Goal: Register for event/course

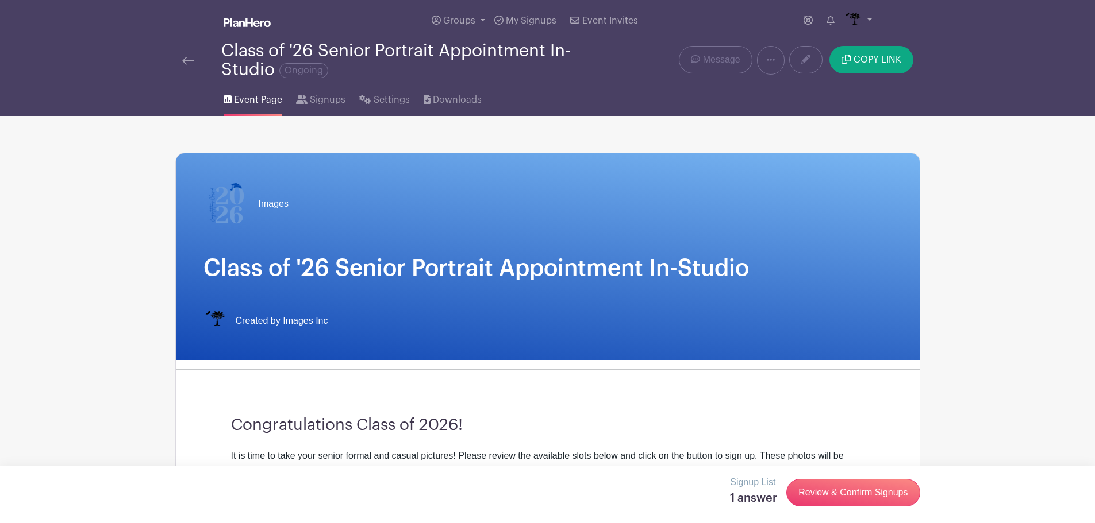
click at [188, 64] on img at bounding box center [187, 61] width 11 height 8
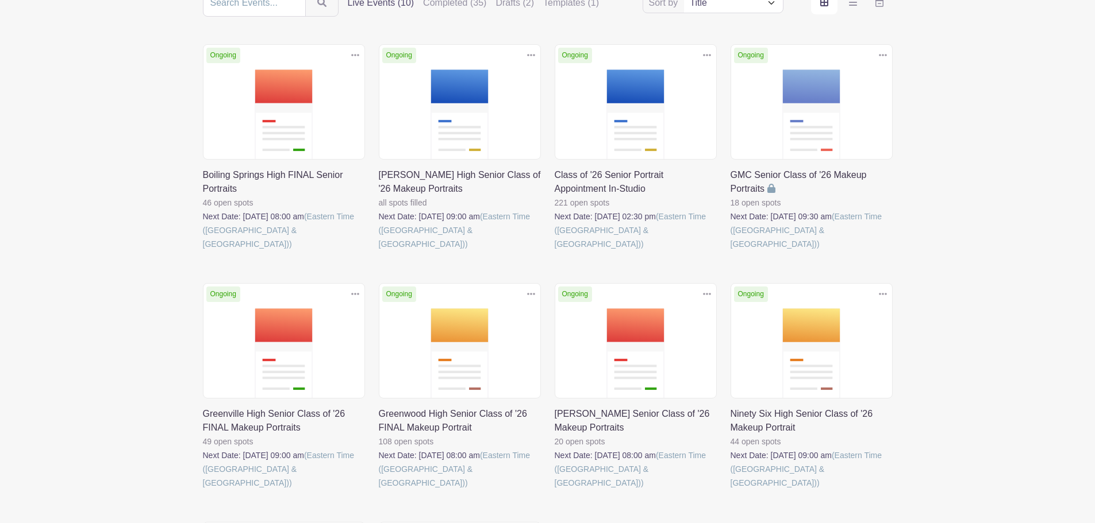
scroll to position [172, 0]
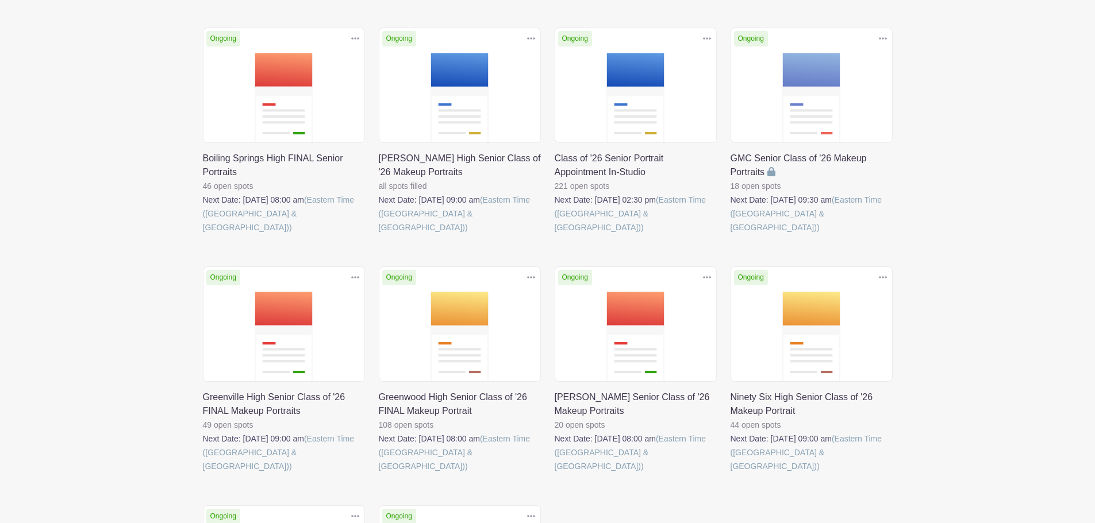
click at [730, 234] on link at bounding box center [730, 234] width 0 height 0
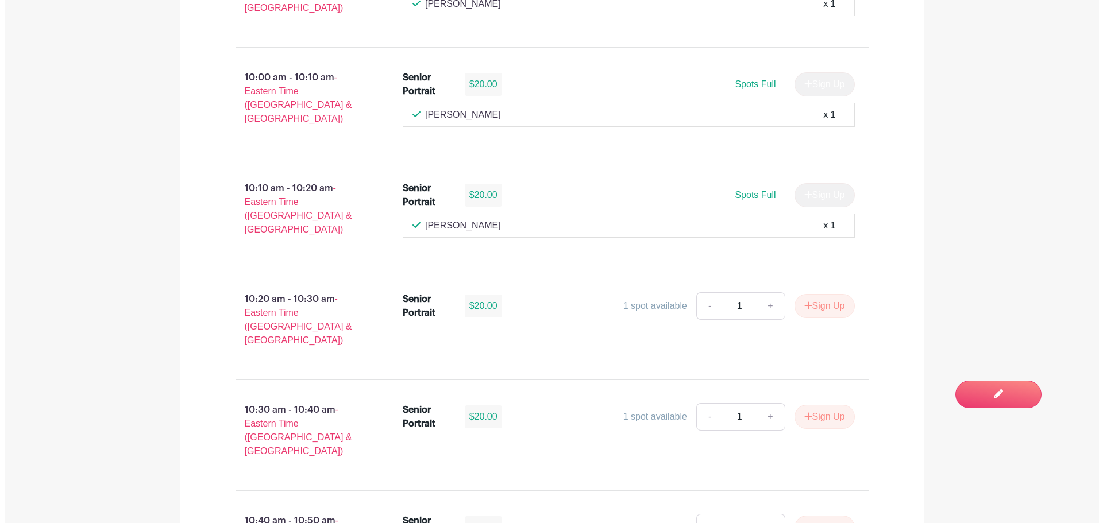
scroll to position [1207, 0]
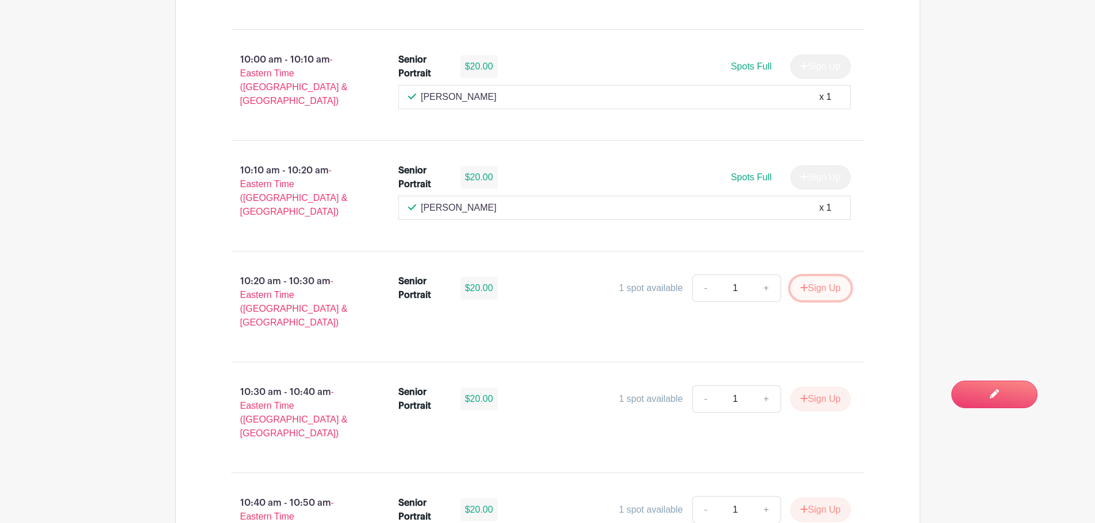
click at [829, 276] on button "Sign Up" at bounding box center [820, 288] width 60 height 24
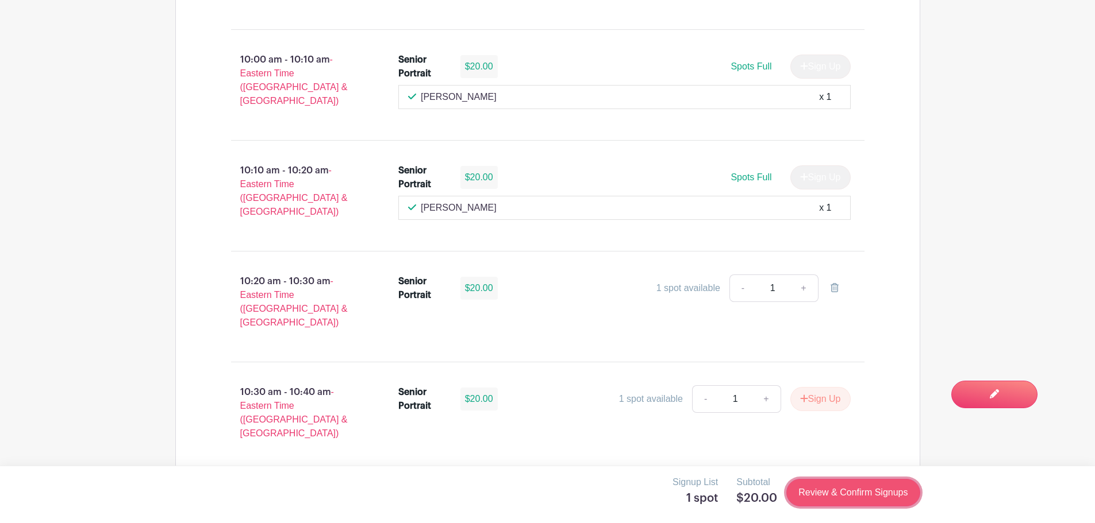
click at [869, 499] on link "Review & Confirm Signups" at bounding box center [852, 493] width 133 height 28
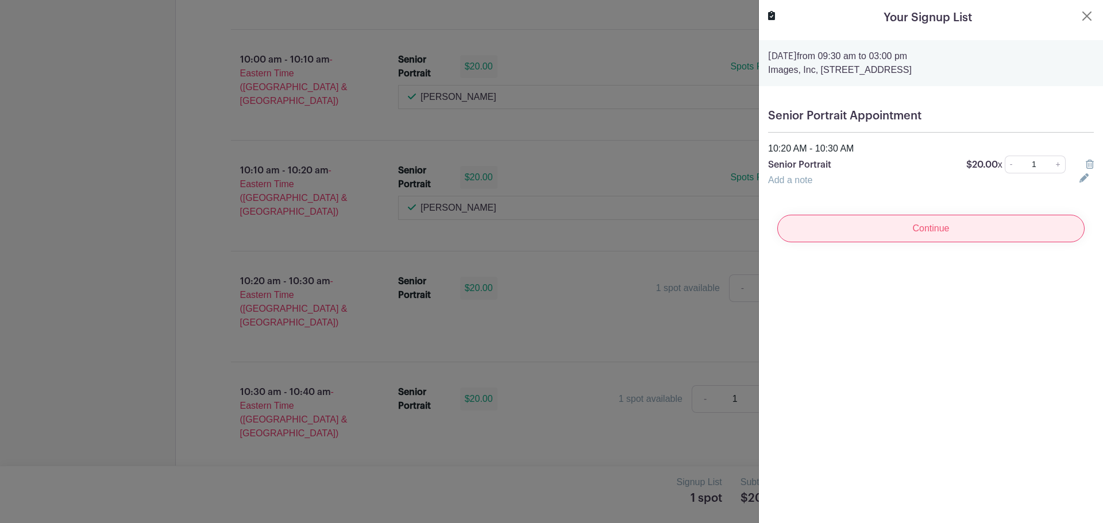
click at [966, 220] on input "Continue" at bounding box center [930, 229] width 307 height 28
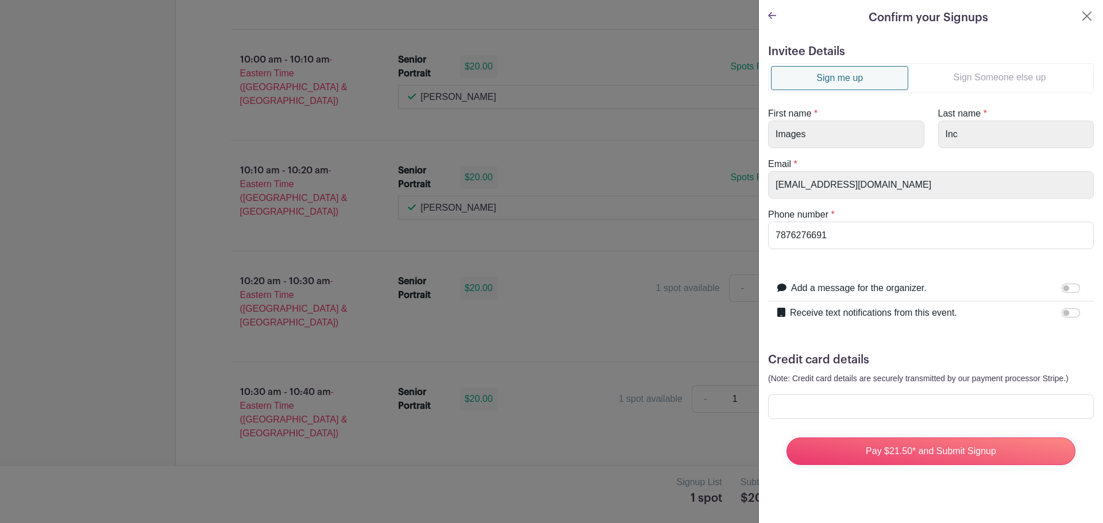
click at [987, 65] on ul "Sign me up Sign Someone else up" at bounding box center [931, 78] width 326 height 30
click at [983, 73] on link "Sign Someone else up" at bounding box center [999, 77] width 183 height 23
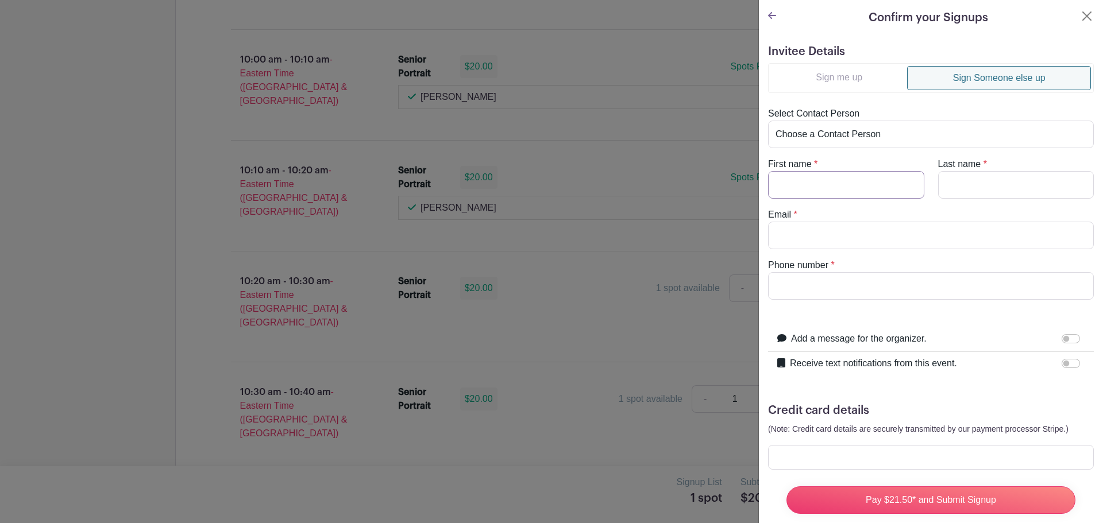
click at [877, 184] on input "First name" at bounding box center [846, 185] width 156 height 28
type input "[PERSON_NAME]"
type input "[EMAIL_ADDRESS][DOMAIN_NAME]"
drag, startPoint x: 880, startPoint y: 282, endPoint x: 742, endPoint y: 301, distance: 139.2
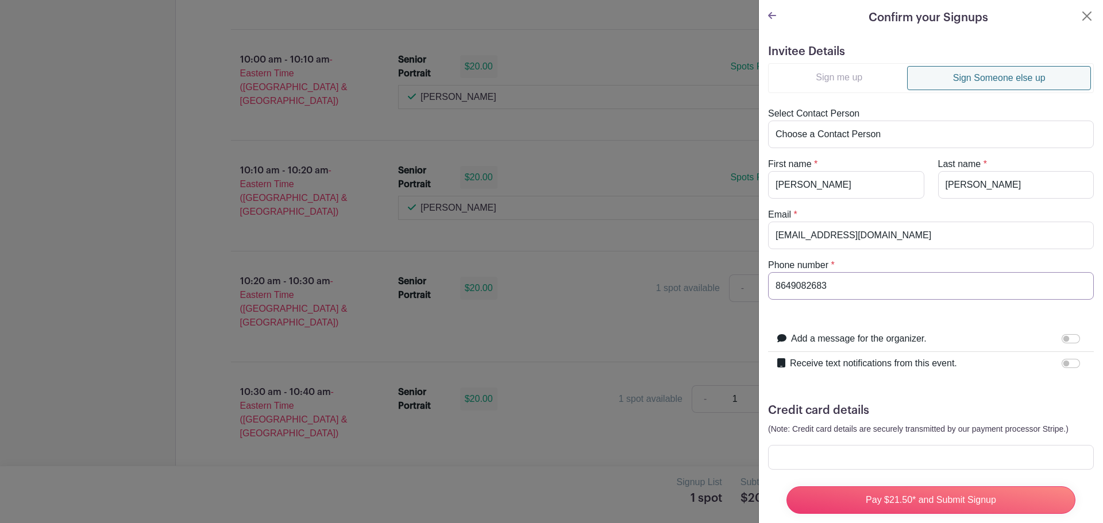
type input "8649082683"
click at [1065, 363] on input "Receive text notifications from this event." at bounding box center [1071, 363] width 18 height 9
checkbox input "true"
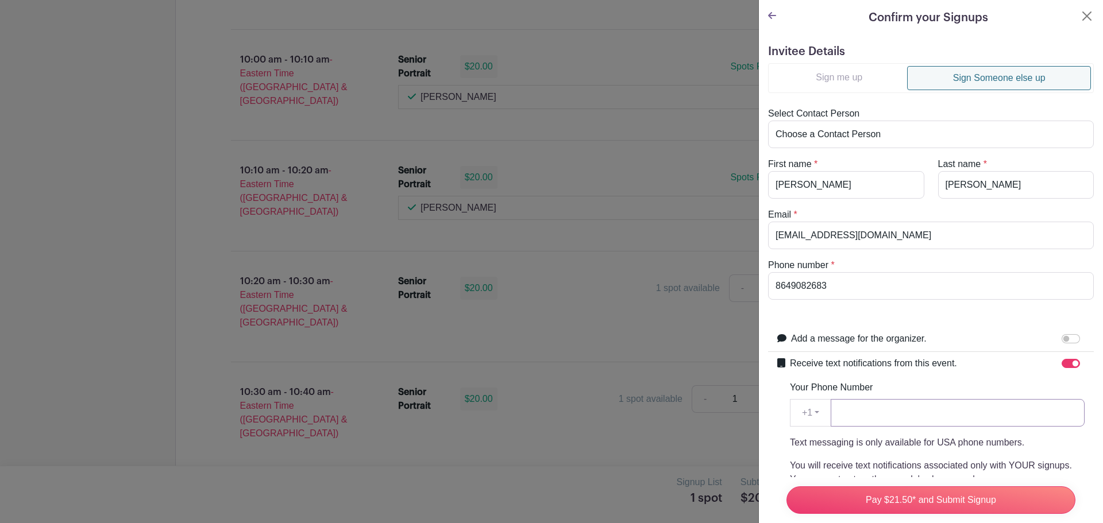
paste input "8649082683"
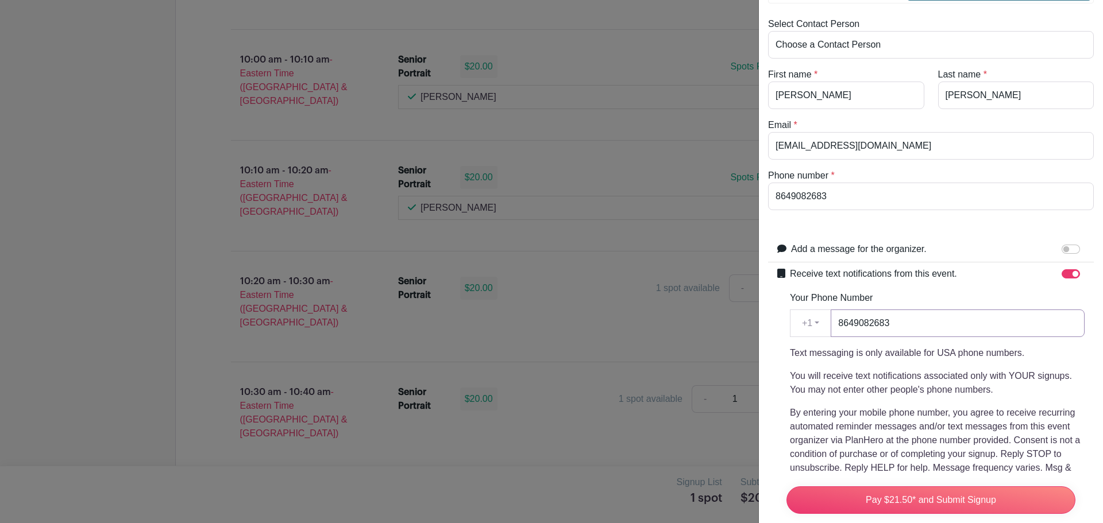
scroll to position [245, 0]
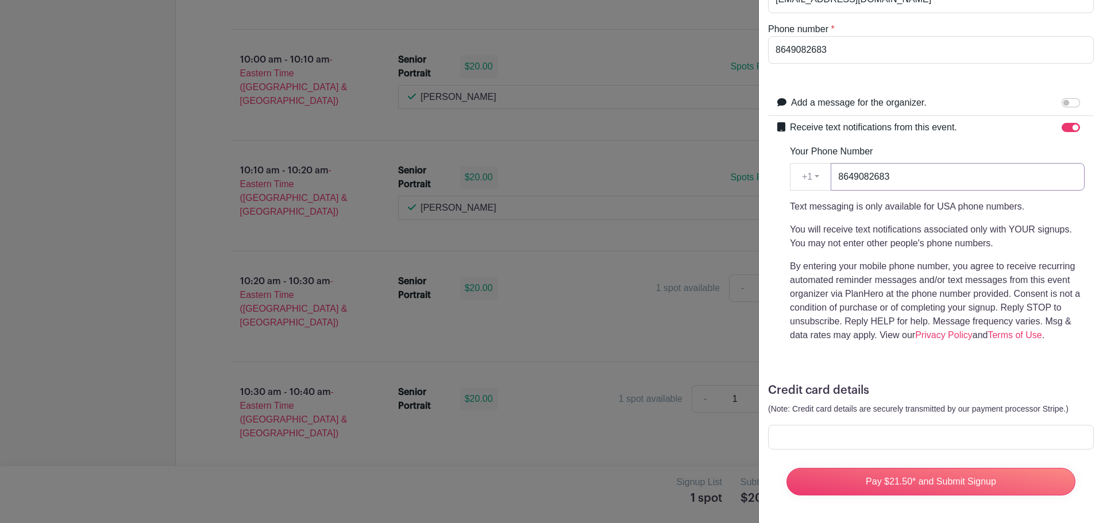
type input "8649082683"
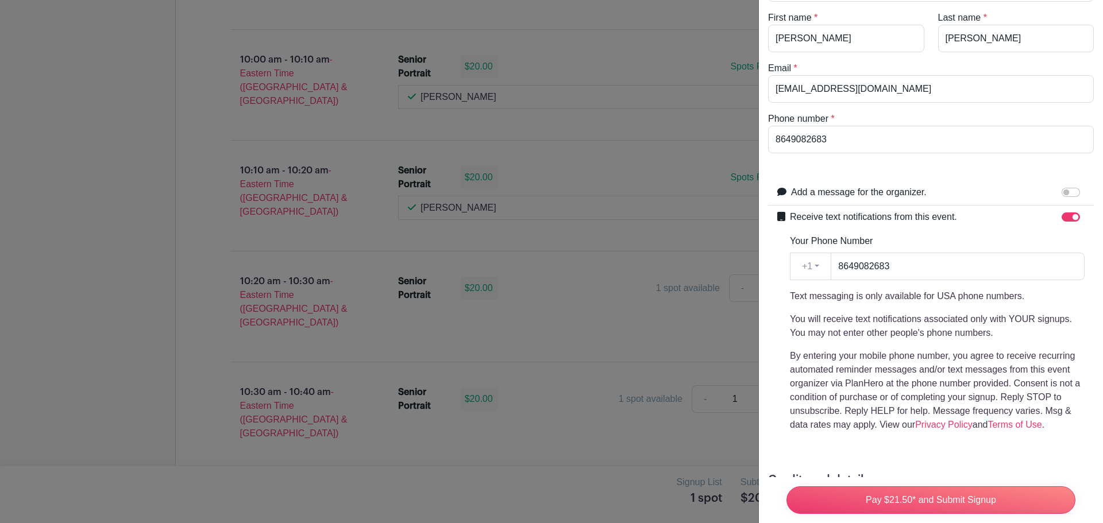
scroll to position [0, 0]
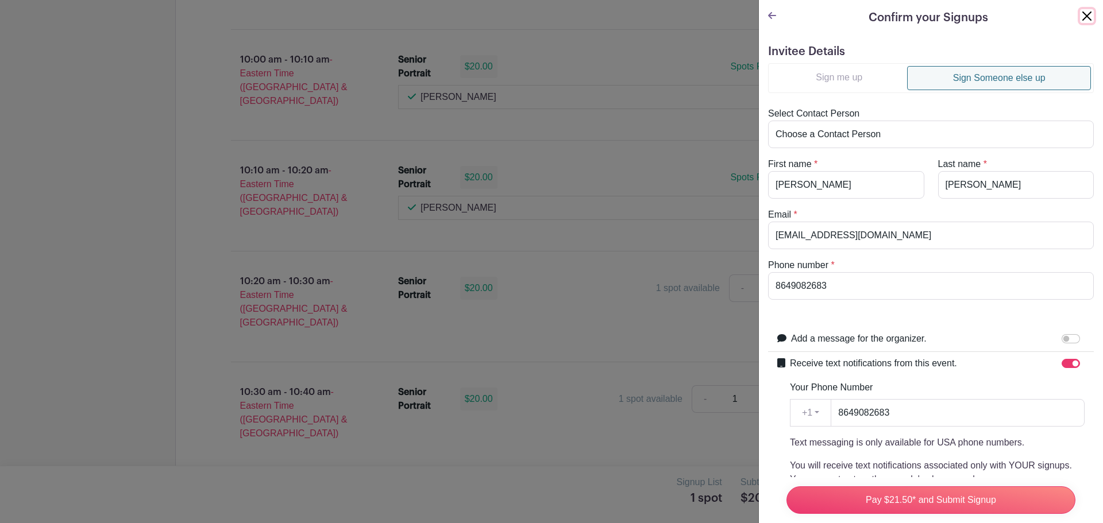
click at [1080, 13] on button "Close" at bounding box center [1087, 16] width 14 height 14
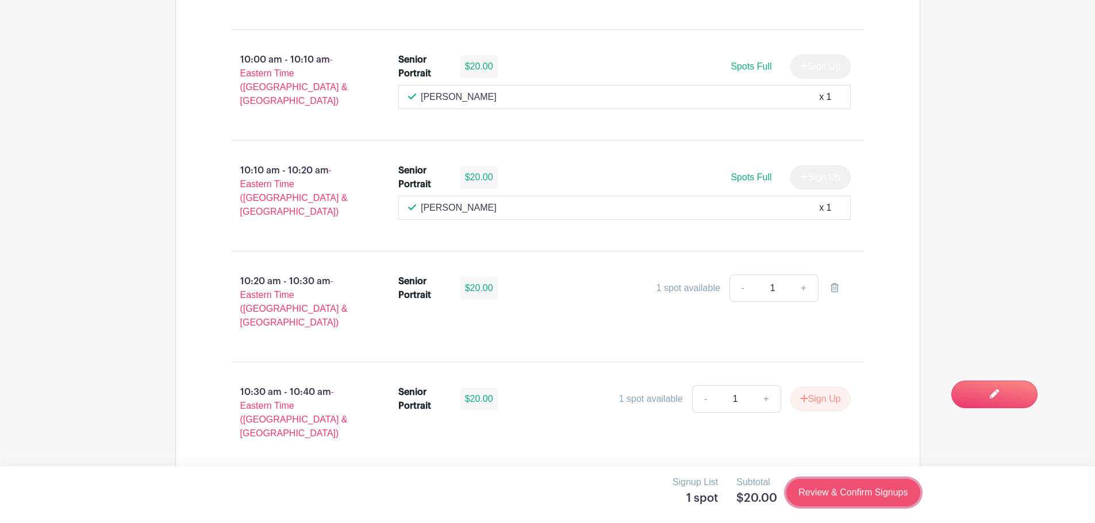
click at [827, 491] on link "Review & Confirm Signups" at bounding box center [852, 493] width 133 height 28
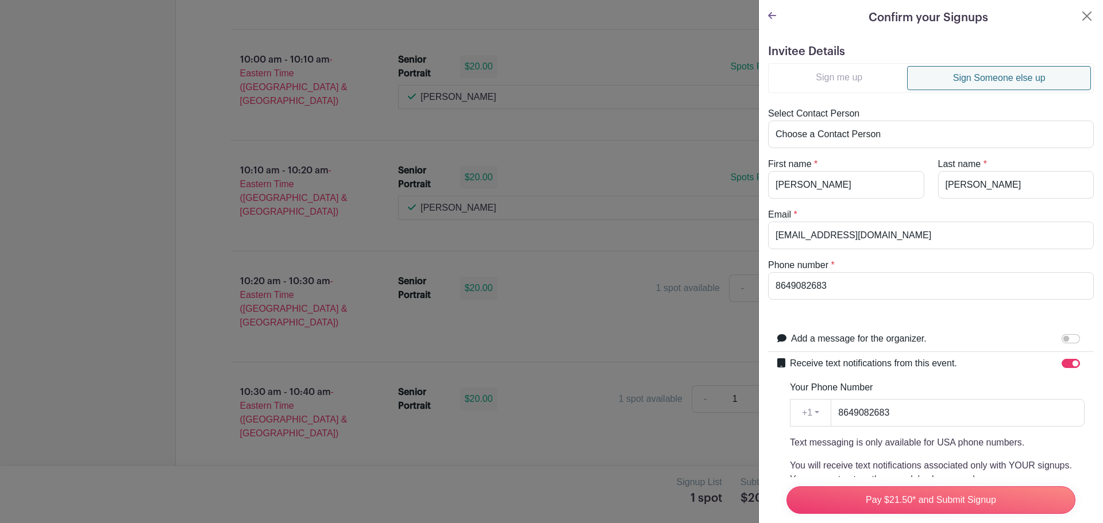
click at [1079, 9] on turbo-frame "Confirm your Signups Invitee Details Sign me up Sign Someone else up Select Con…" at bounding box center [931, 380] width 344 height 760
click at [1080, 12] on button "Close" at bounding box center [1087, 16] width 14 height 14
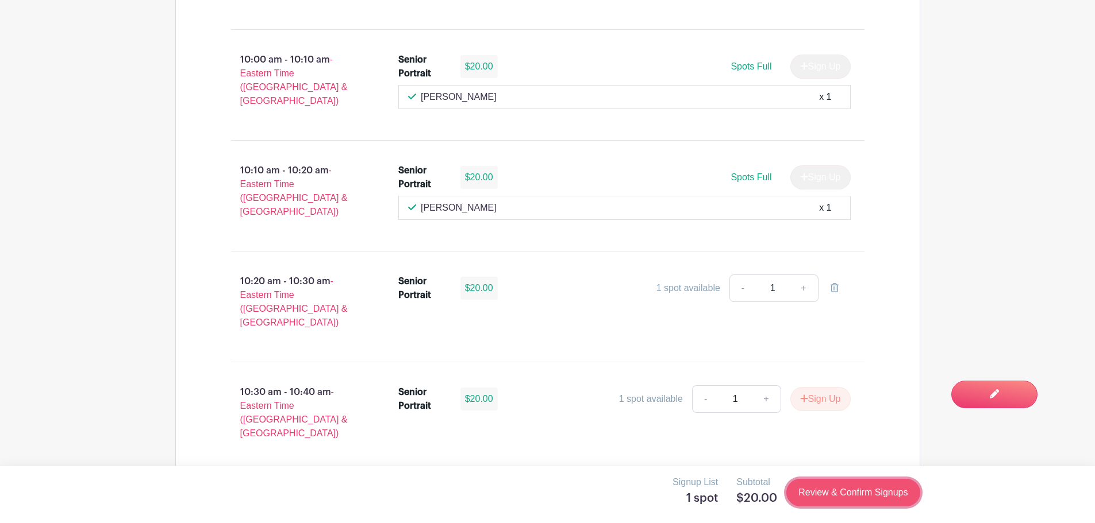
click at [871, 493] on link "Review & Confirm Signups" at bounding box center [852, 493] width 133 height 28
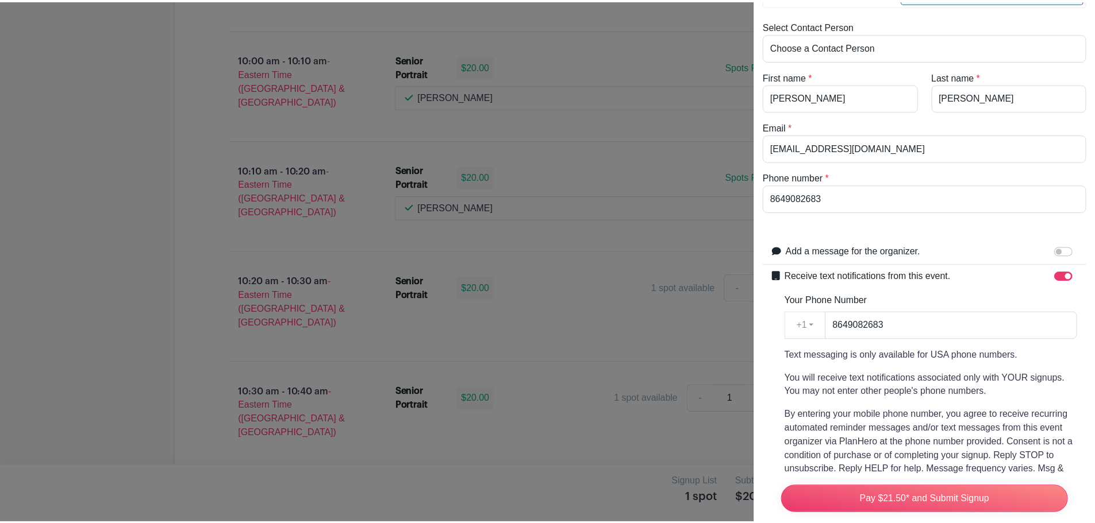
scroll to position [230, 0]
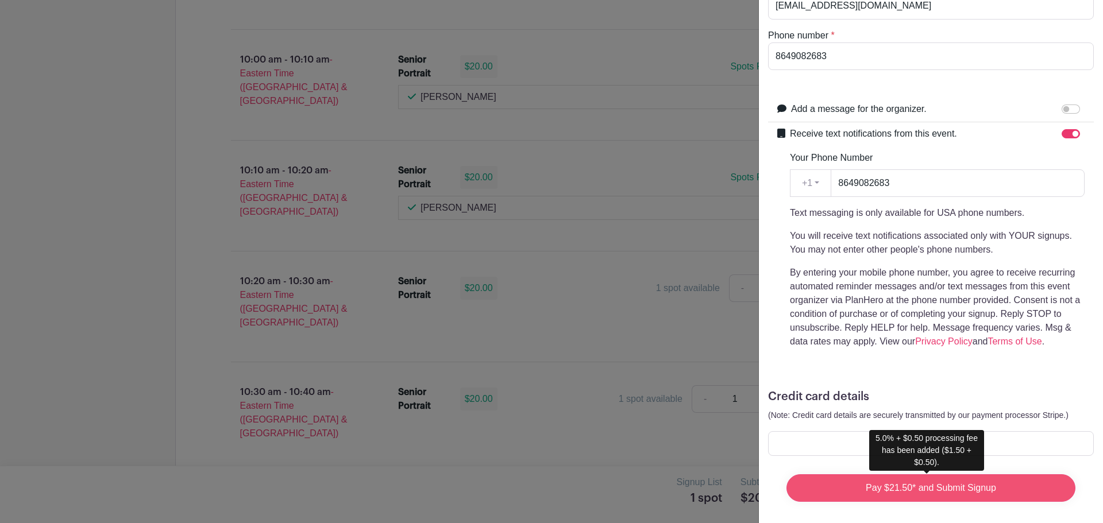
click at [900, 502] on input "Pay $21.50* and Submit Signup" at bounding box center [931, 489] width 289 height 28
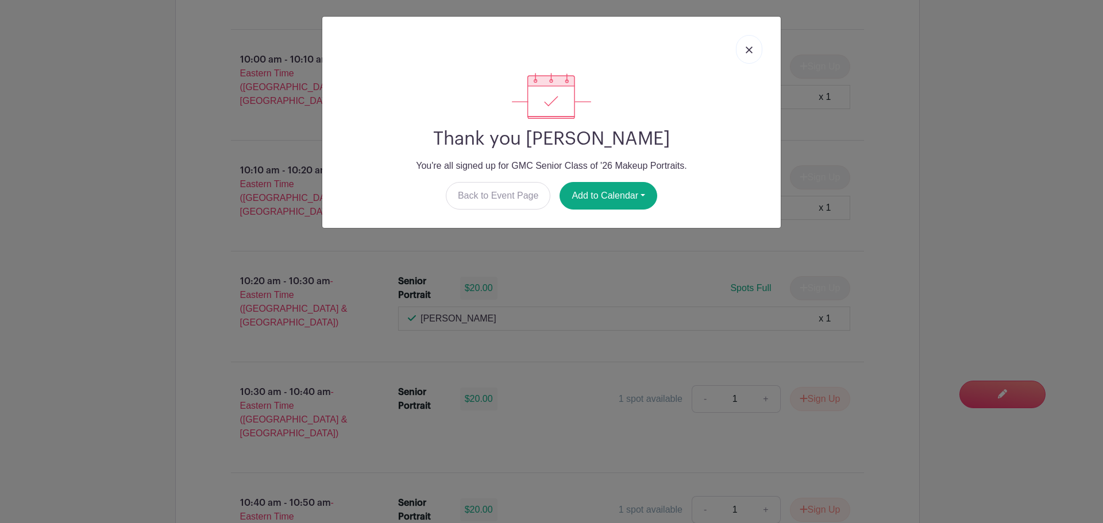
click at [753, 45] on link at bounding box center [749, 49] width 26 height 29
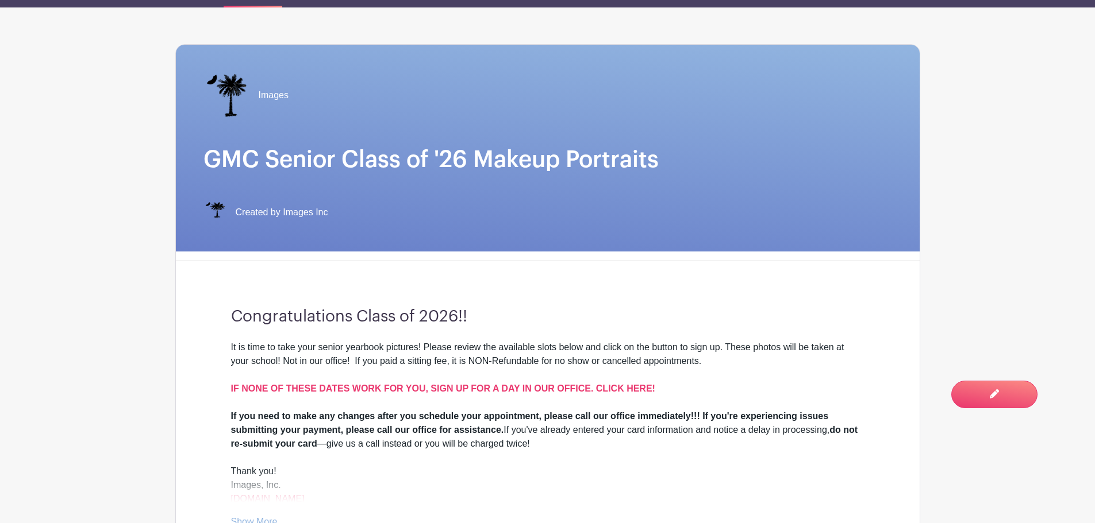
scroll to position [0, 0]
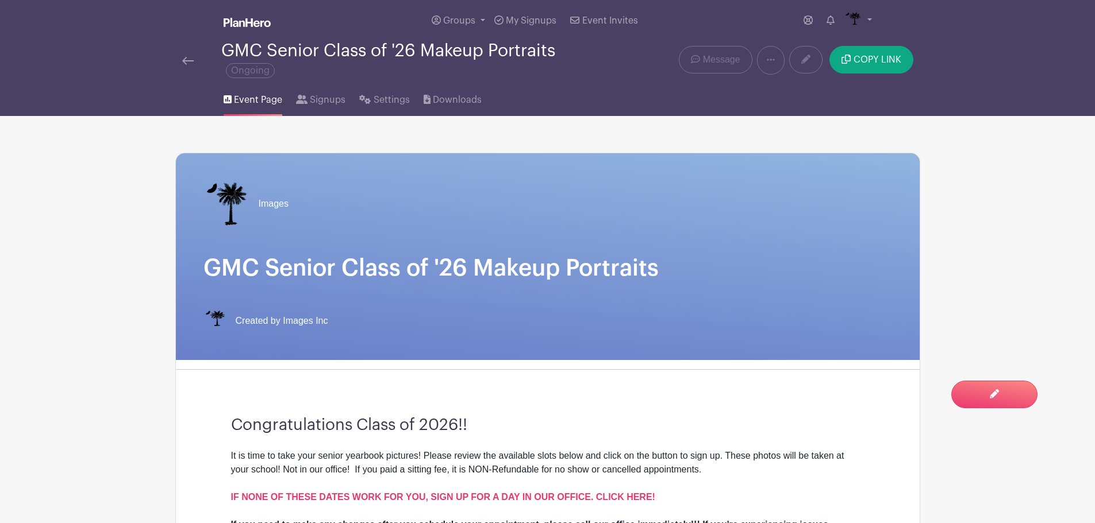
click at [188, 67] on div "GMC Senior Class of '26 Makeup Portraits Ongoing" at bounding box center [392, 60] width 421 height 38
click at [188, 67] on link at bounding box center [187, 60] width 11 height 14
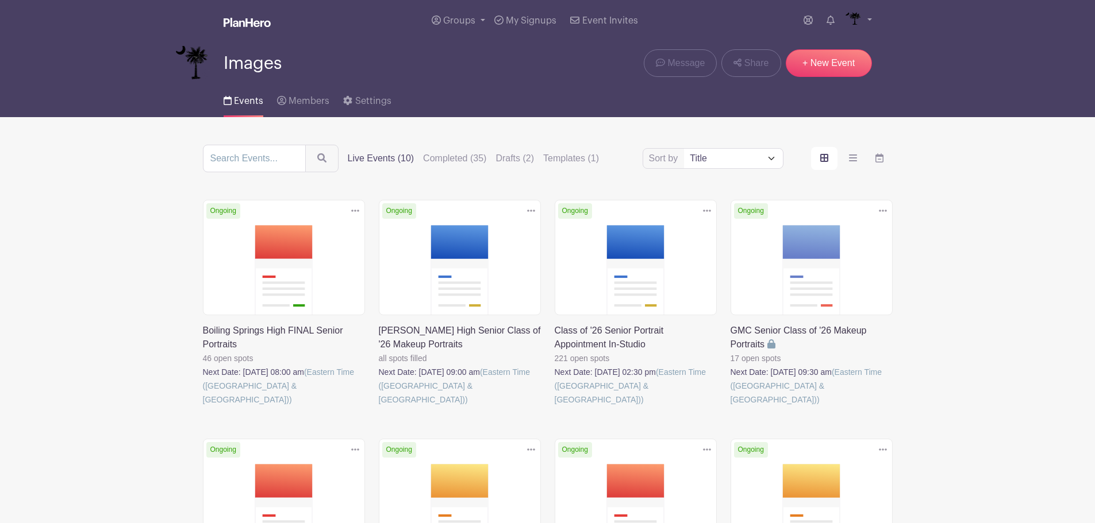
click at [730, 407] on link at bounding box center [730, 407] width 0 height 0
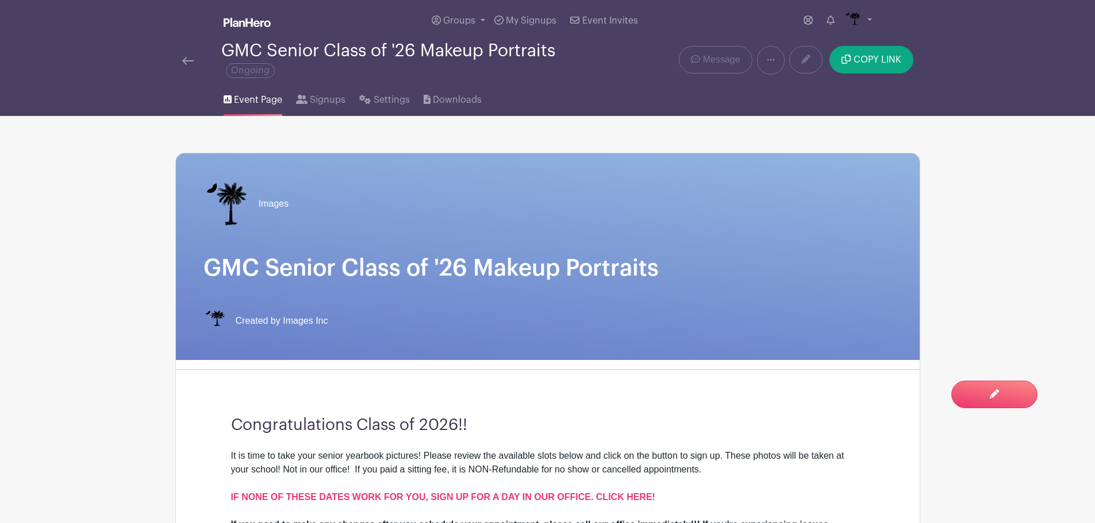
click at [188, 66] on link at bounding box center [187, 60] width 11 height 14
